Goal: Information Seeking & Learning: Learn about a topic

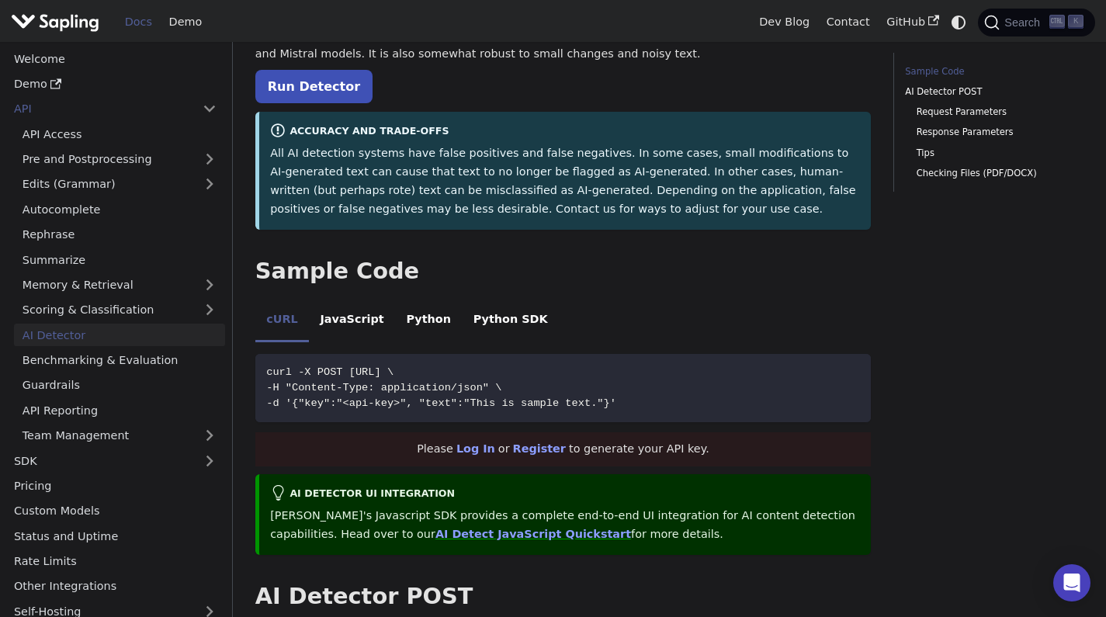
scroll to position [559, 0]
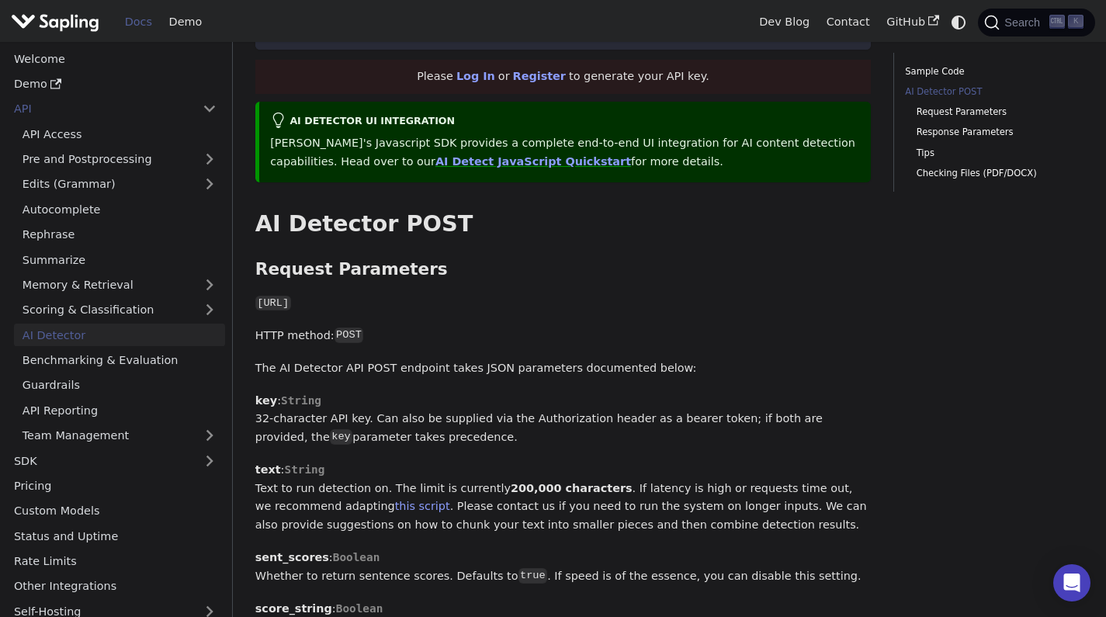
click at [24, 15] on img "Main" at bounding box center [55, 22] width 89 height 23
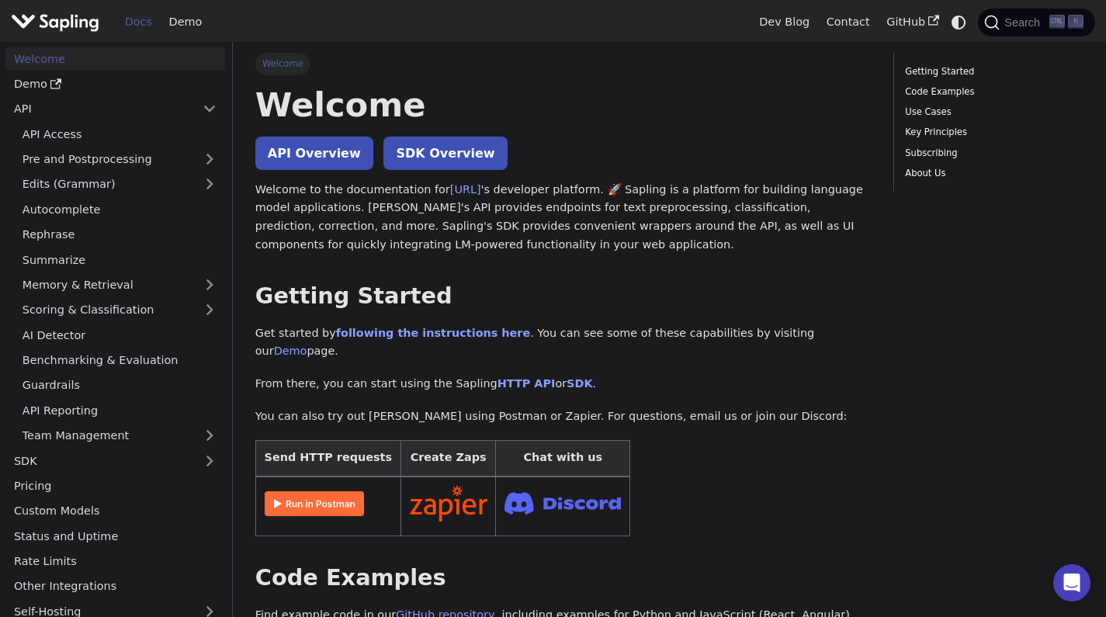
click at [24, 15] on img "Main" at bounding box center [55, 22] width 89 height 23
click at [667, 225] on p "Welcome to the documentation for [URL] 's developer platform. 🚀 Sapling is a pl…" at bounding box center [563, 218] width 616 height 74
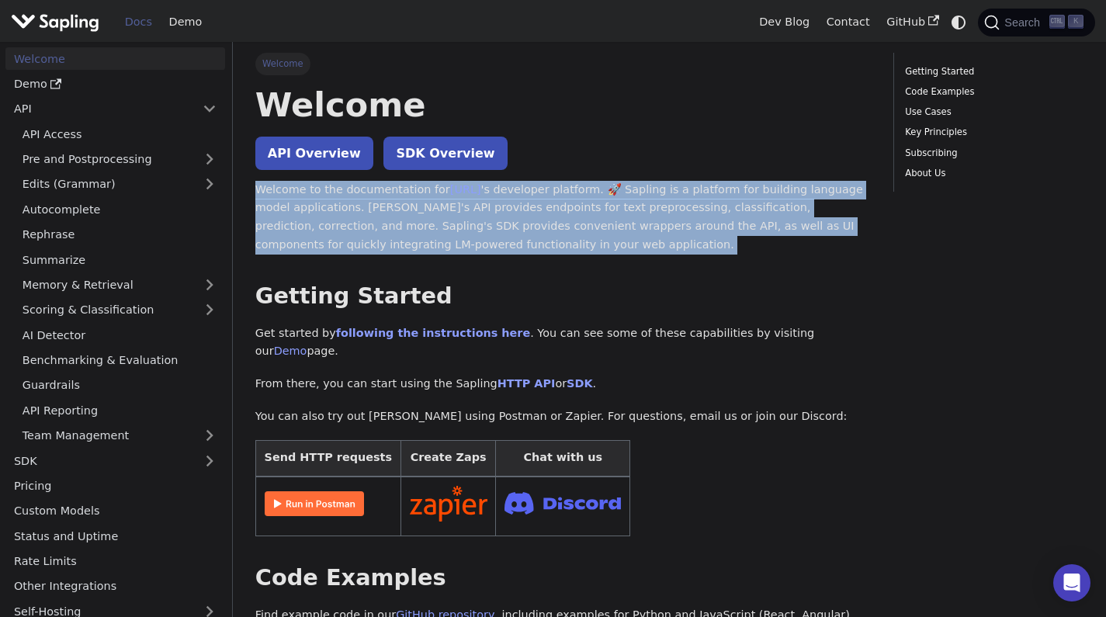
click at [667, 225] on p "Welcome to the documentation for [URL] 's developer platform. 🚀 Sapling is a pl…" at bounding box center [563, 218] width 616 height 74
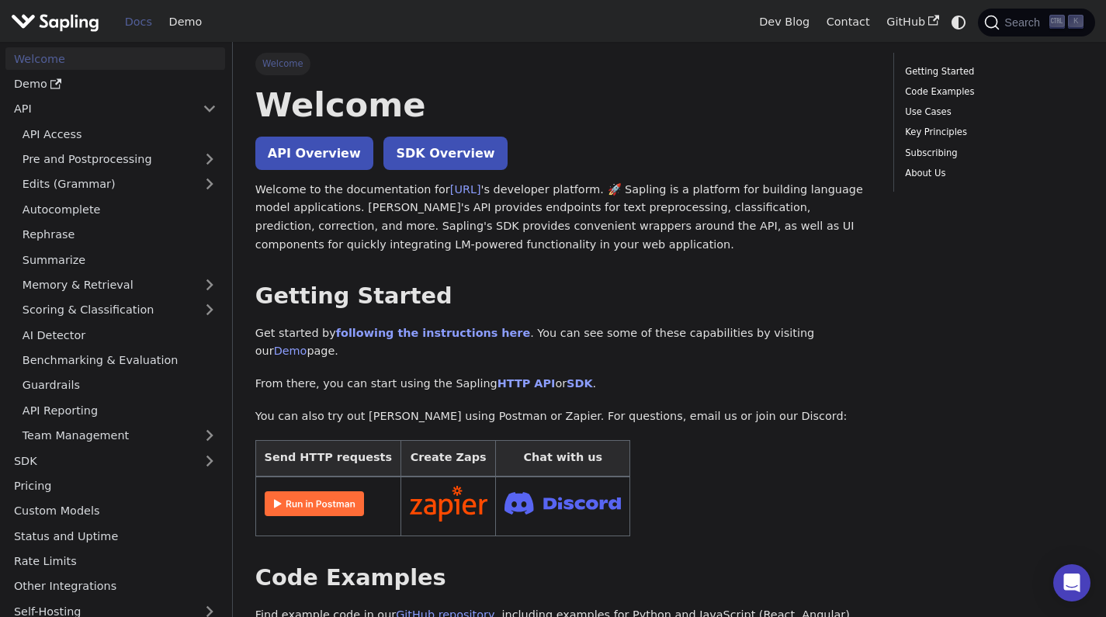
drag, startPoint x: 673, startPoint y: 261, endPoint x: 653, endPoint y: 258, distance: 20.4
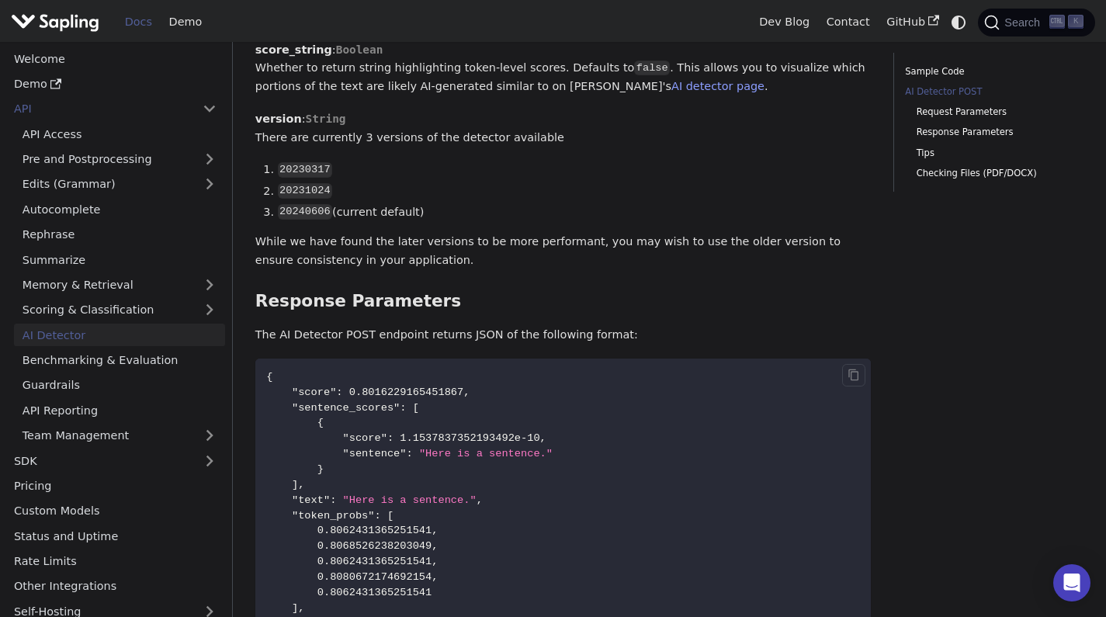
scroll to position [1304, 0]
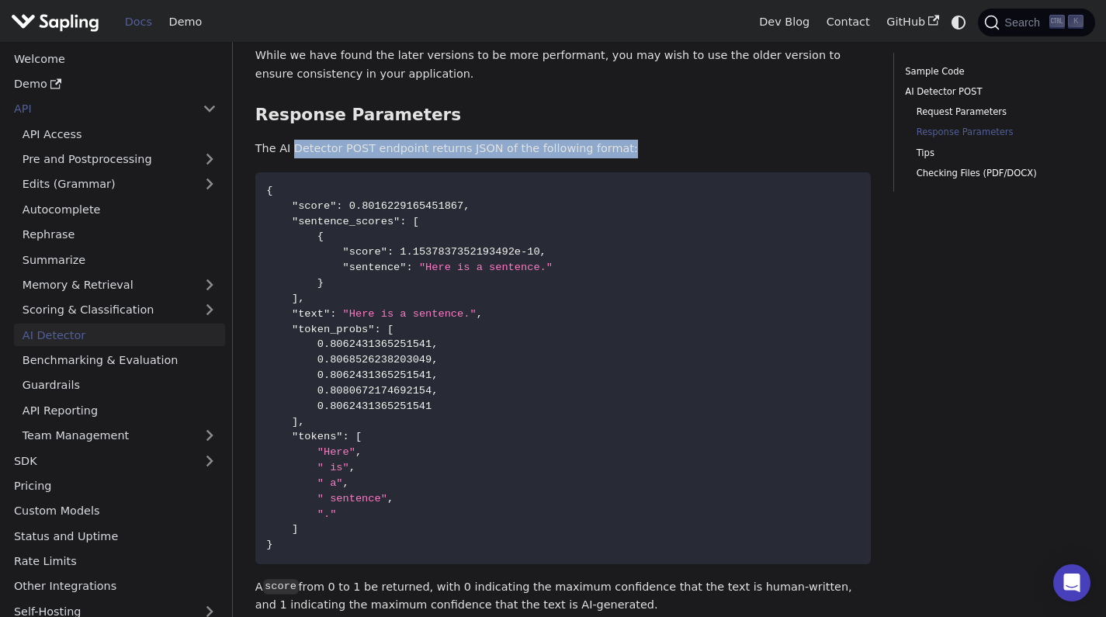
drag, startPoint x: 292, startPoint y: 150, endPoint x: 497, endPoint y: 161, distance: 205.3
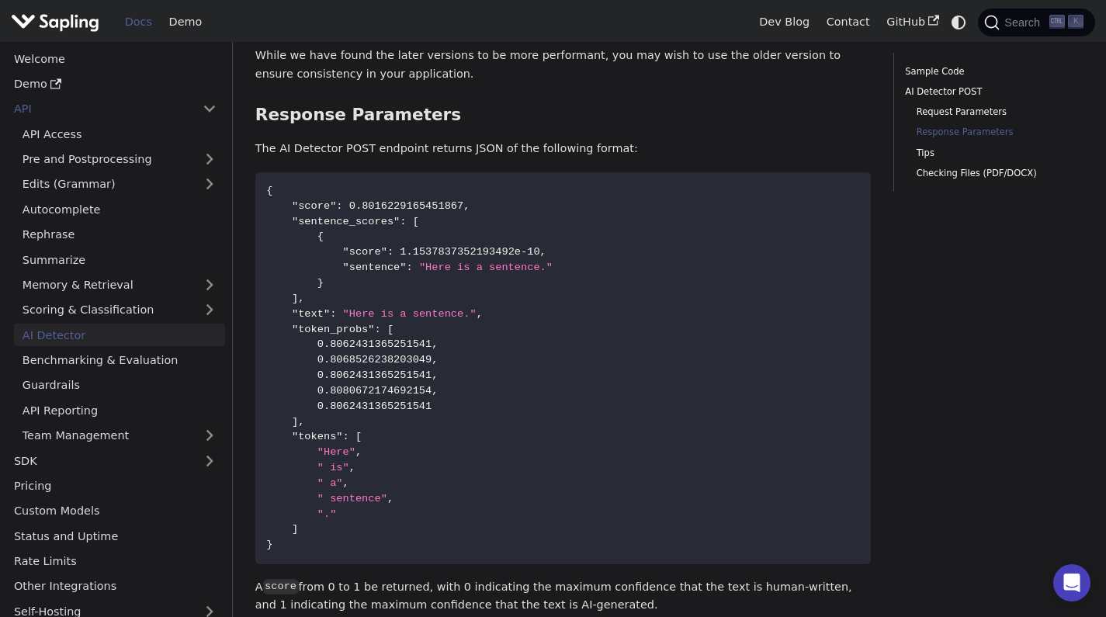
click at [486, 152] on p "The AI Detector POST endpoint returns JSON of the following format:" at bounding box center [563, 149] width 616 height 19
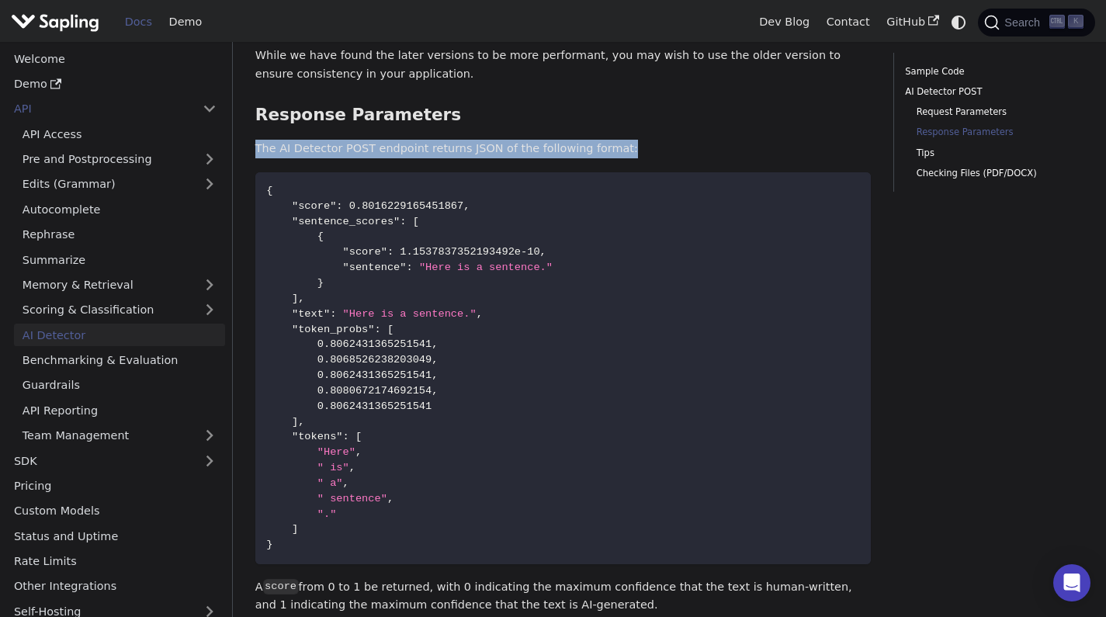
click at [486, 152] on p "The AI Detector POST endpoint returns JSON of the following format:" at bounding box center [563, 149] width 616 height 19
click at [482, 149] on p "The AI Detector POST endpoint returns JSON of the following format:" at bounding box center [563, 149] width 616 height 19
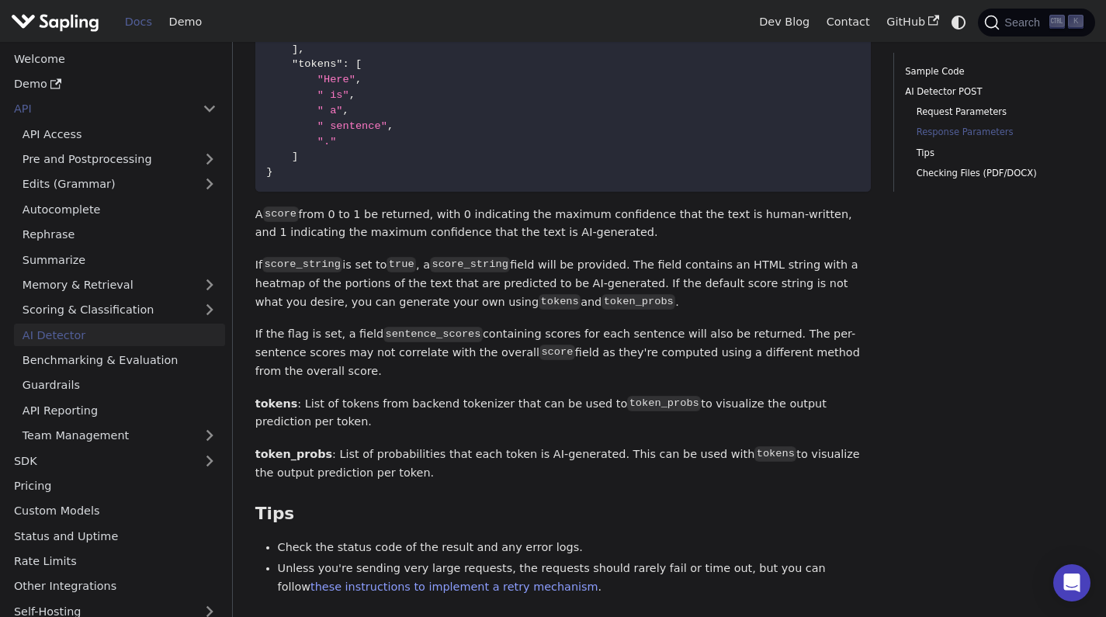
scroll to position [1956, 0]
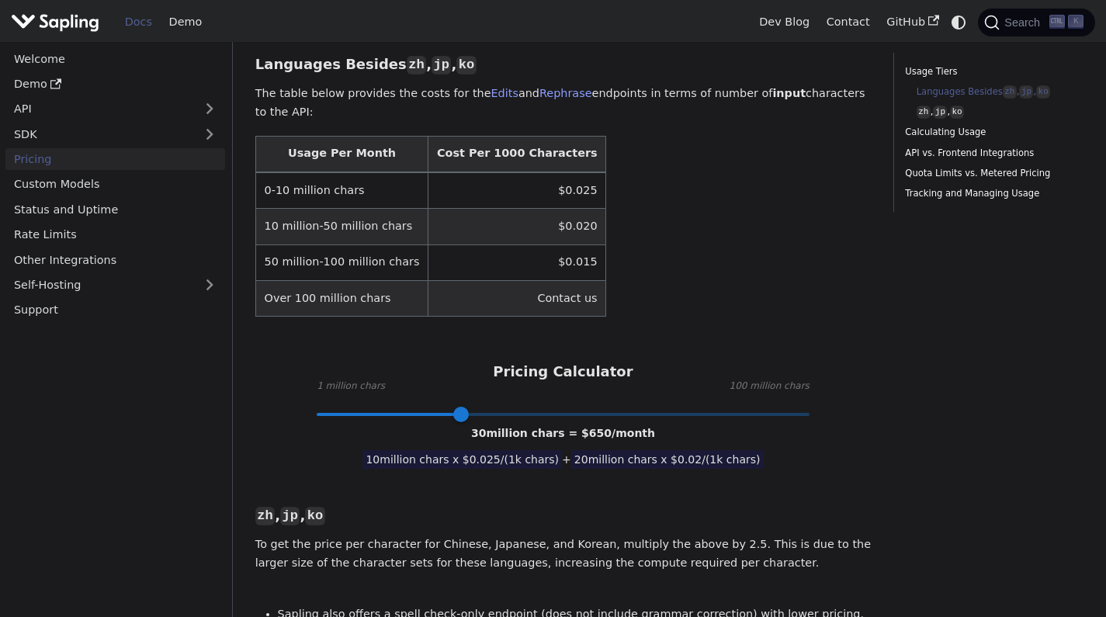
scroll to position [559, 0]
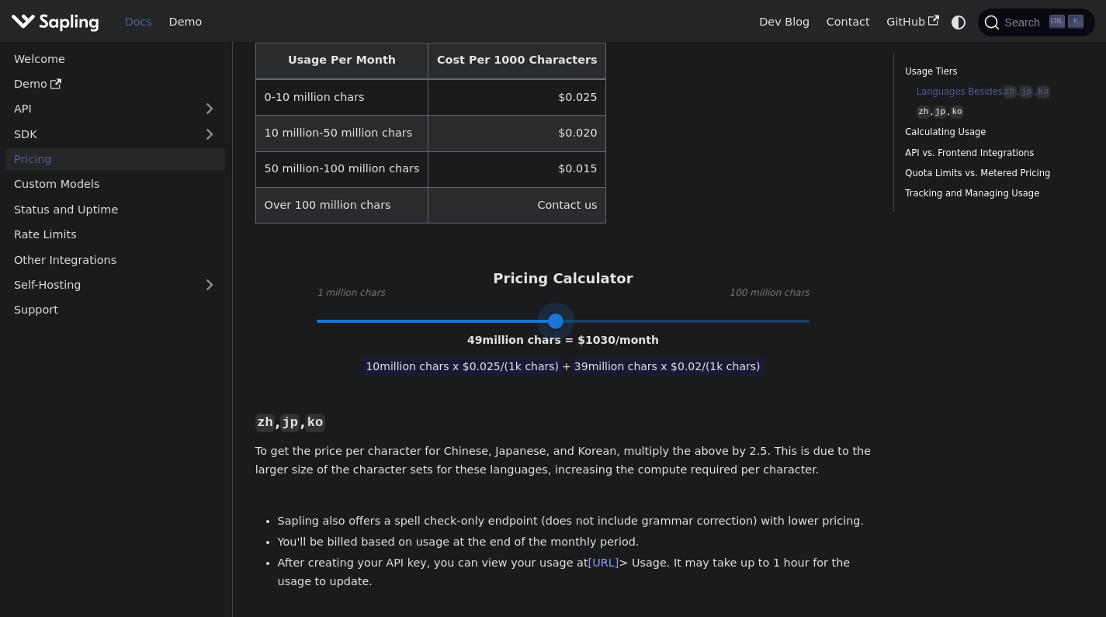
type input "50"
drag, startPoint x: 464, startPoint y: 305, endPoint x: 560, endPoint y: 308, distance: 96.3
click at [560, 314] on span at bounding box center [561, 322] width 16 height 16
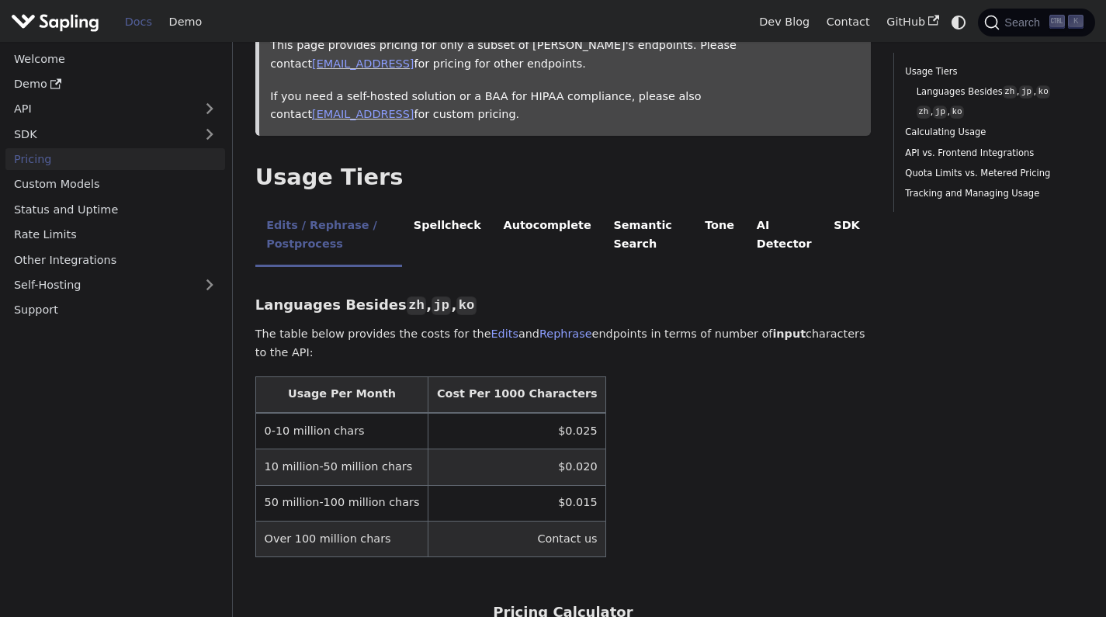
scroll to position [0, 0]
